Goal: Task Accomplishment & Management: Manage account settings

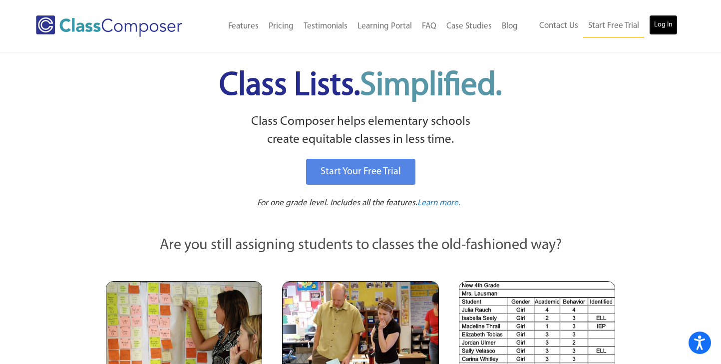
click at [664, 25] on link "Log In" at bounding box center [663, 25] width 28 height 20
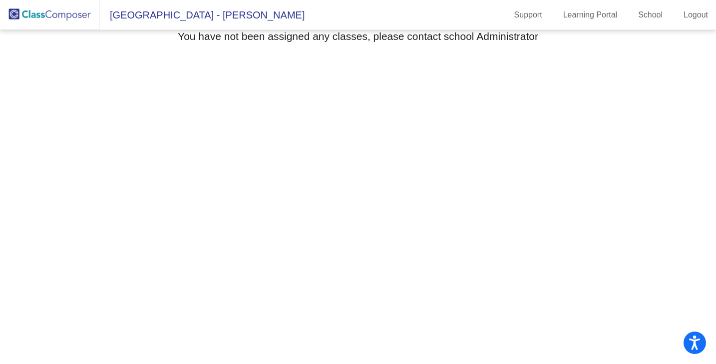
click at [70, 11] on img at bounding box center [50, 14] width 100 height 29
